Goal: Task Accomplishment & Management: Use online tool/utility

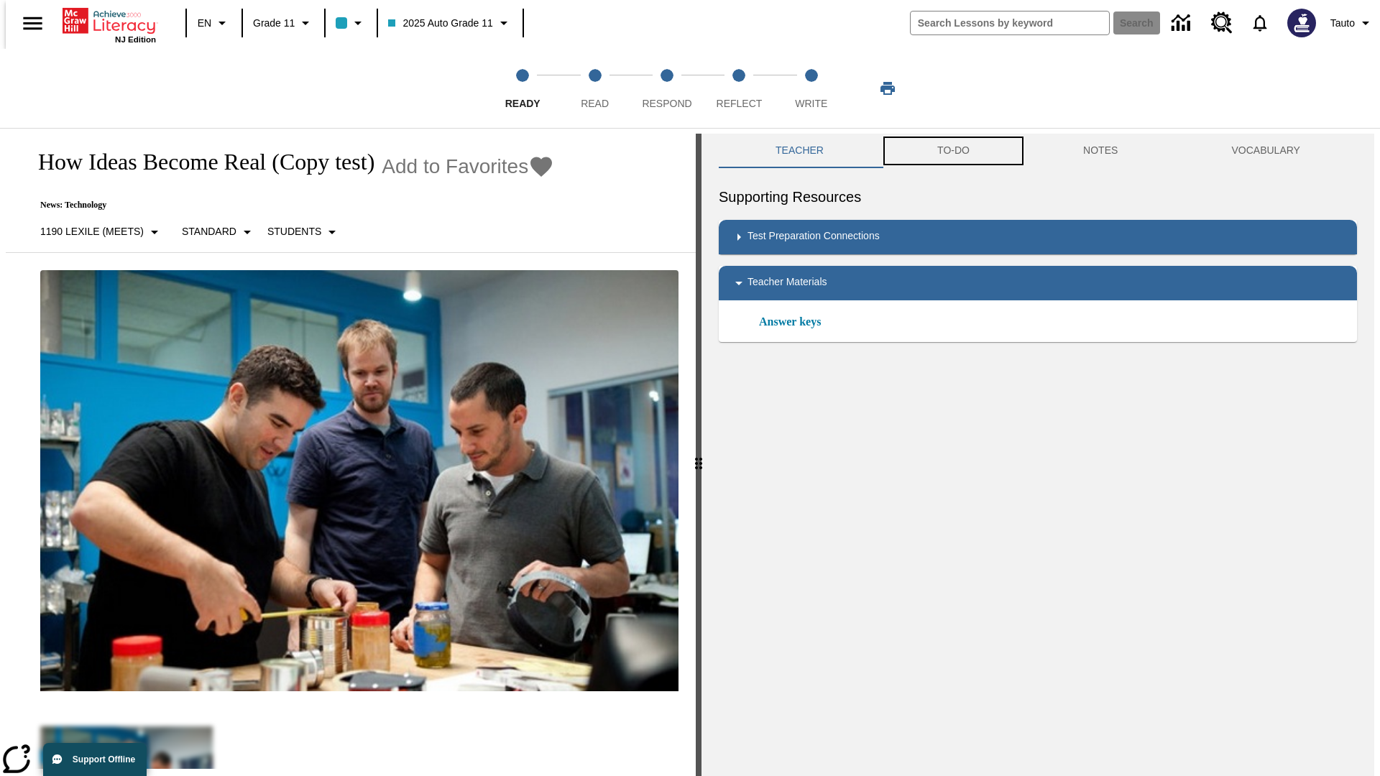
click at [952, 151] on button "TO-DO" at bounding box center [953, 151] width 146 height 34
